Goal: Transaction & Acquisition: Purchase product/service

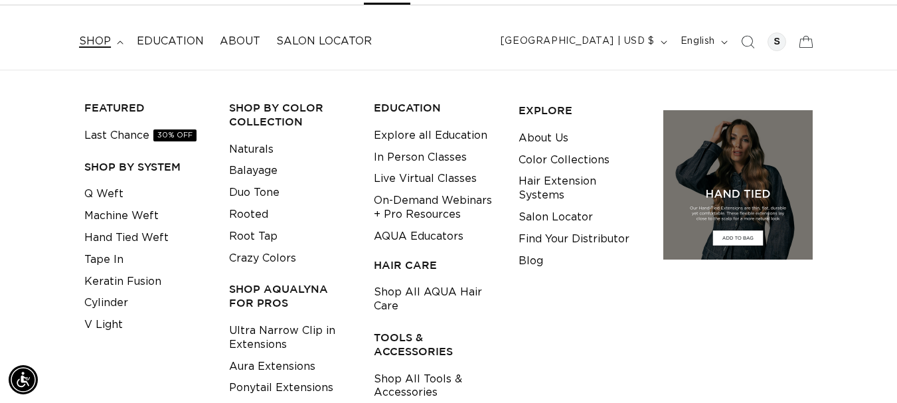
scroll to position [0, 803]
click at [107, 263] on link "Tape In" at bounding box center [103, 260] width 39 height 22
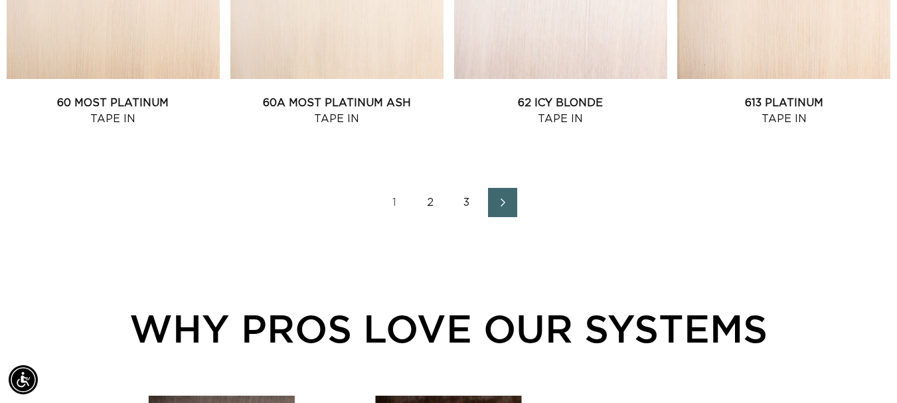
scroll to position [1660, 0]
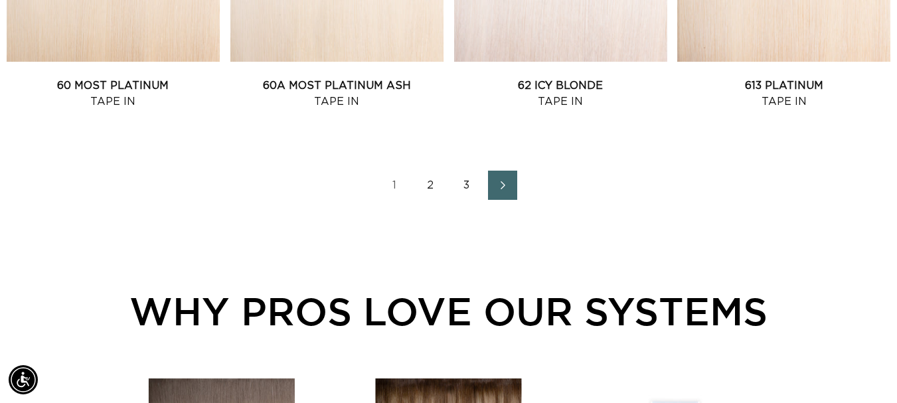
click at [432, 186] on link "2" at bounding box center [430, 185] width 29 height 29
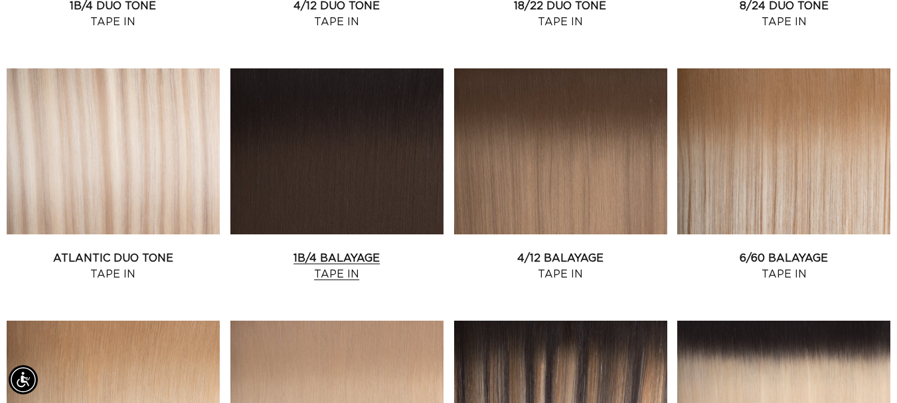
click at [347, 270] on link "1B/4 Balayage Tape In" at bounding box center [336, 266] width 213 height 32
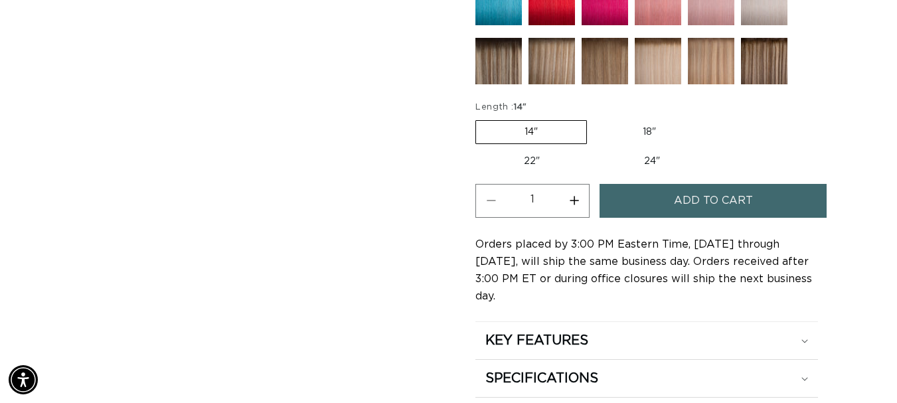
click at [644, 163] on label "24" Variant sold out or unavailable" at bounding box center [652, 161] width 113 height 23
click at [596, 148] on input "24" Variant sold out or unavailable" at bounding box center [595, 147] width 1 height 1
radio input "true"
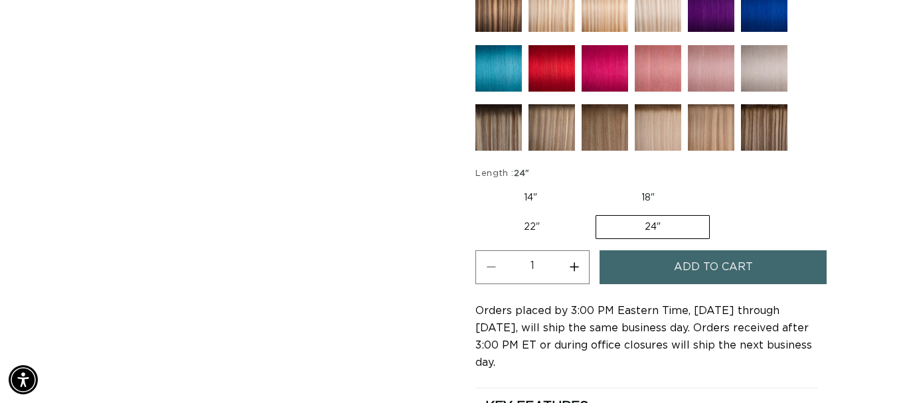
scroll to position [0, 1606]
click at [575, 270] on button "Increase quantity for 1B/4 Balayage - Tape In" at bounding box center [574, 267] width 30 height 34
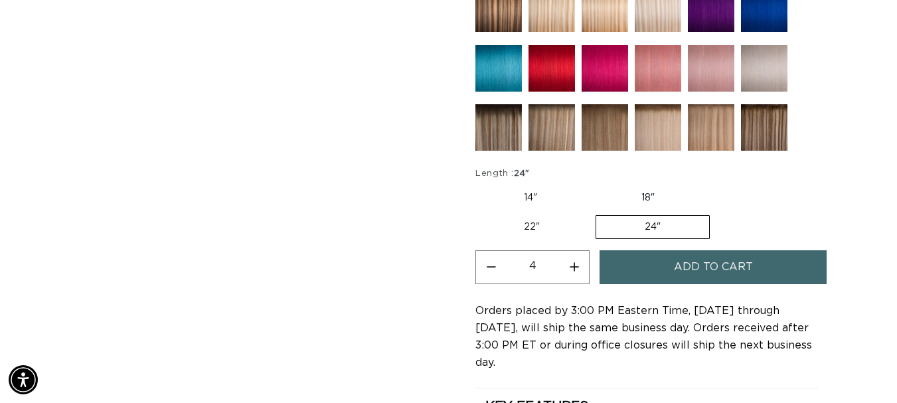
type input "5"
click at [681, 265] on span "Add to cart" at bounding box center [713, 267] width 79 height 34
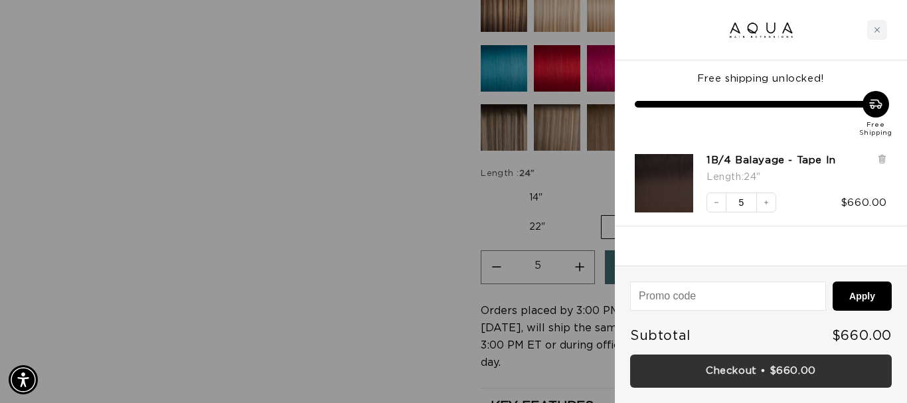
scroll to position [0, 813]
click at [726, 365] on link "Checkout • $660.00" at bounding box center [761, 372] width 262 height 34
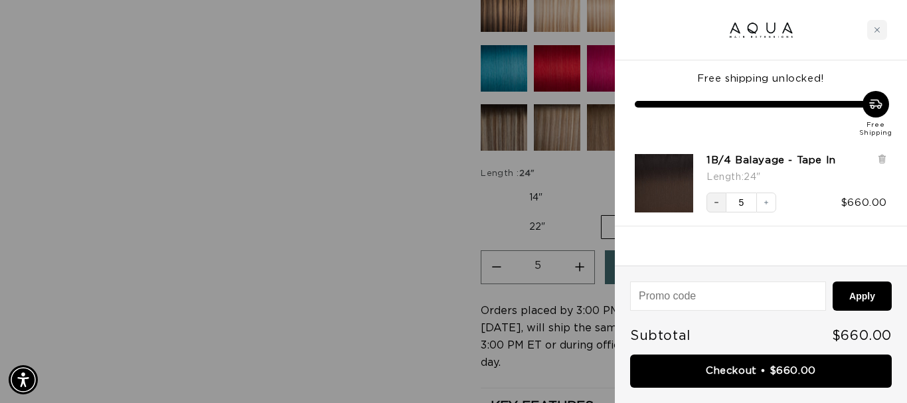
scroll to position [0, 1626]
click at [715, 205] on icon "Decrease quantity" at bounding box center [716, 203] width 8 height 8
